Goal: Navigation & Orientation: Find specific page/section

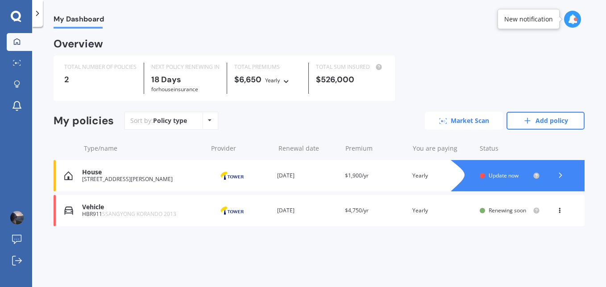
click at [459, 124] on link "Market Scan" at bounding box center [464, 121] width 78 height 18
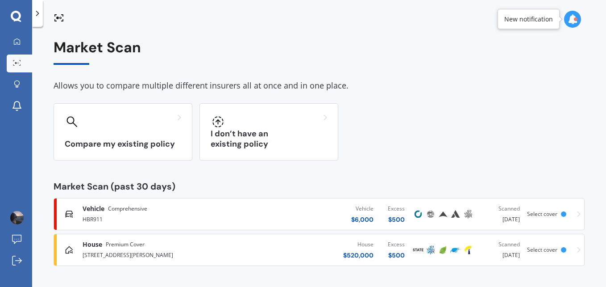
click at [580, 215] on icon at bounding box center [579, 214] width 4 height 6
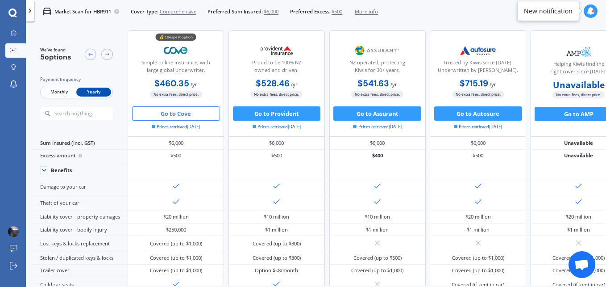
click at [590, 15] on icon at bounding box center [591, 11] width 8 height 8
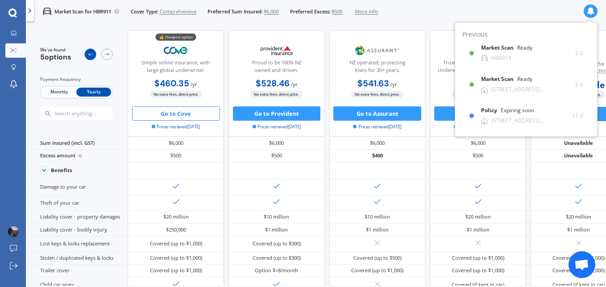
click at [93, 55] on icon at bounding box center [91, 54] width 6 height 6
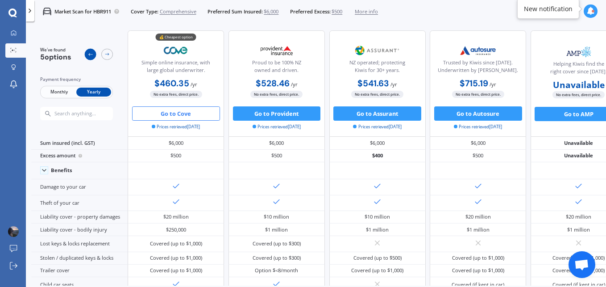
click at [93, 55] on icon at bounding box center [91, 54] width 6 height 6
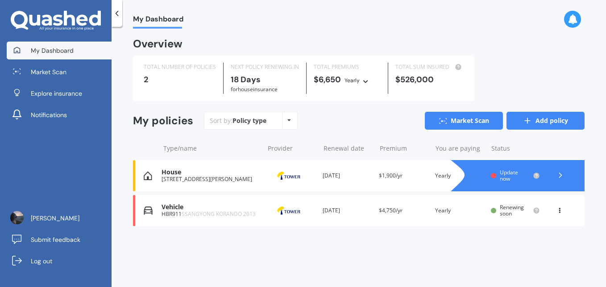
click at [547, 125] on link "Add policy" at bounding box center [546, 121] width 78 height 18
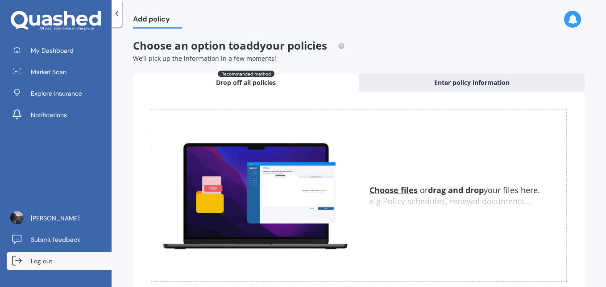
click at [43, 263] on span "Log out" at bounding box center [41, 260] width 21 height 9
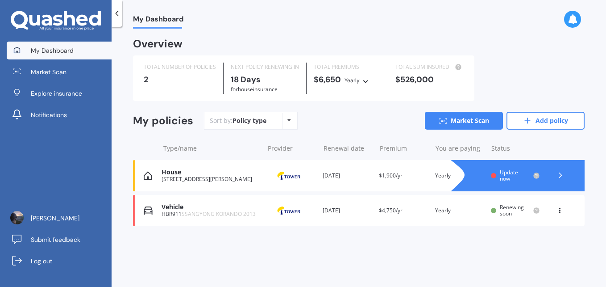
click at [42, 54] on span "My Dashboard" at bounding box center [52, 50] width 43 height 9
